Goal: Task Accomplishment & Management: Manage account settings

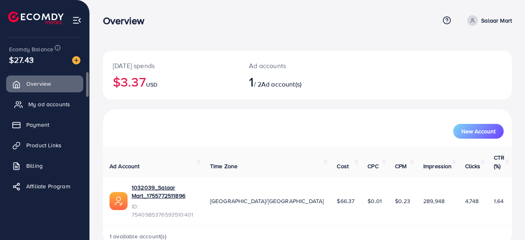
click at [53, 105] on span "My ad accounts" at bounding box center [49, 104] width 42 height 8
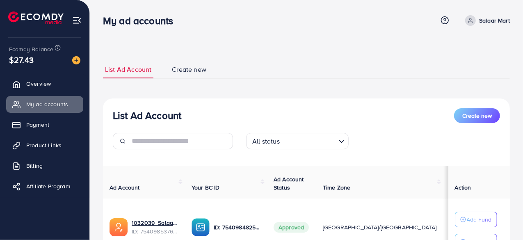
scroll to position [76, 0]
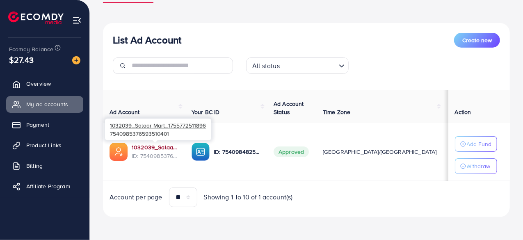
click at [142, 146] on link "1032039_Salaar Mart_1755772511896" at bounding box center [155, 147] width 47 height 8
